Goal: Find specific page/section: Find specific page/section

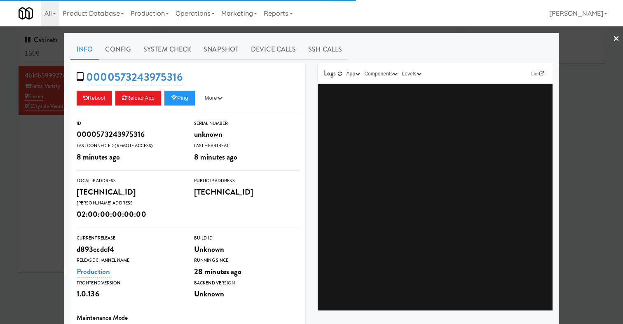
type input "3"
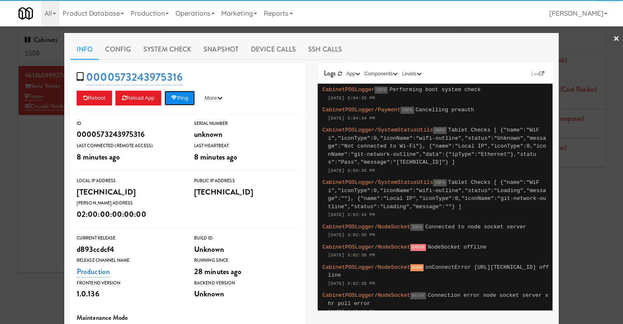
click at [175, 97] on icon at bounding box center [174, 97] width 6 height 5
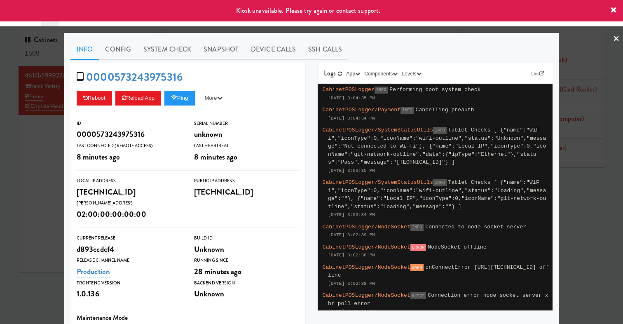
click at [9, 167] on div at bounding box center [311, 162] width 623 height 324
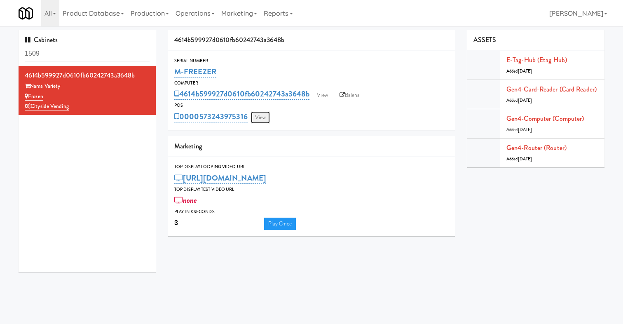
click at [258, 120] on link "View" at bounding box center [260, 117] width 19 height 12
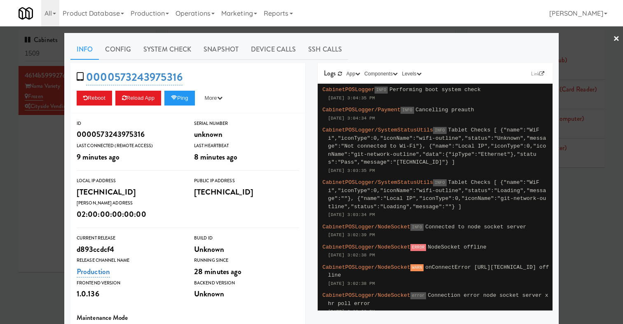
click at [39, 190] on div at bounding box center [311, 162] width 623 height 324
